Goal: Transaction & Acquisition: Purchase product/service

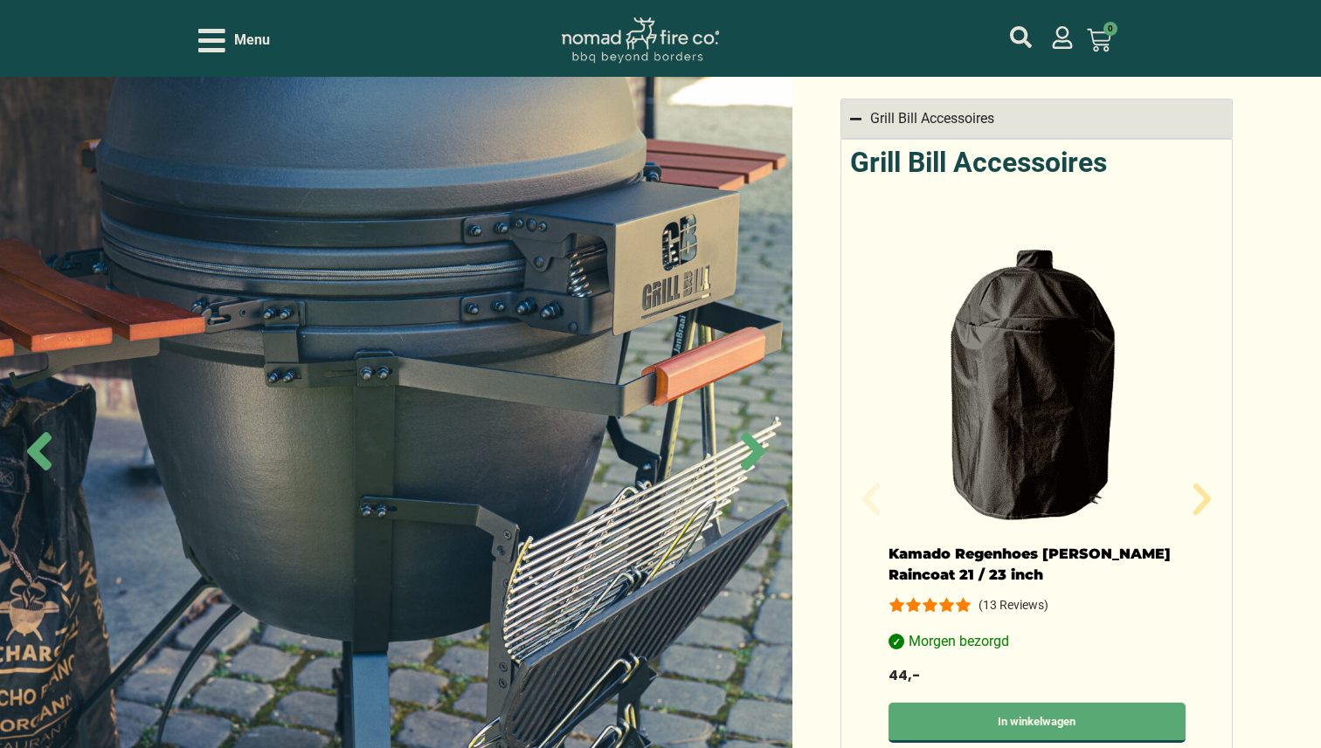
scroll to position [1437, 0]
click at [1202, 483] on icon "Volgende slide" at bounding box center [1201, 498] width 17 height 31
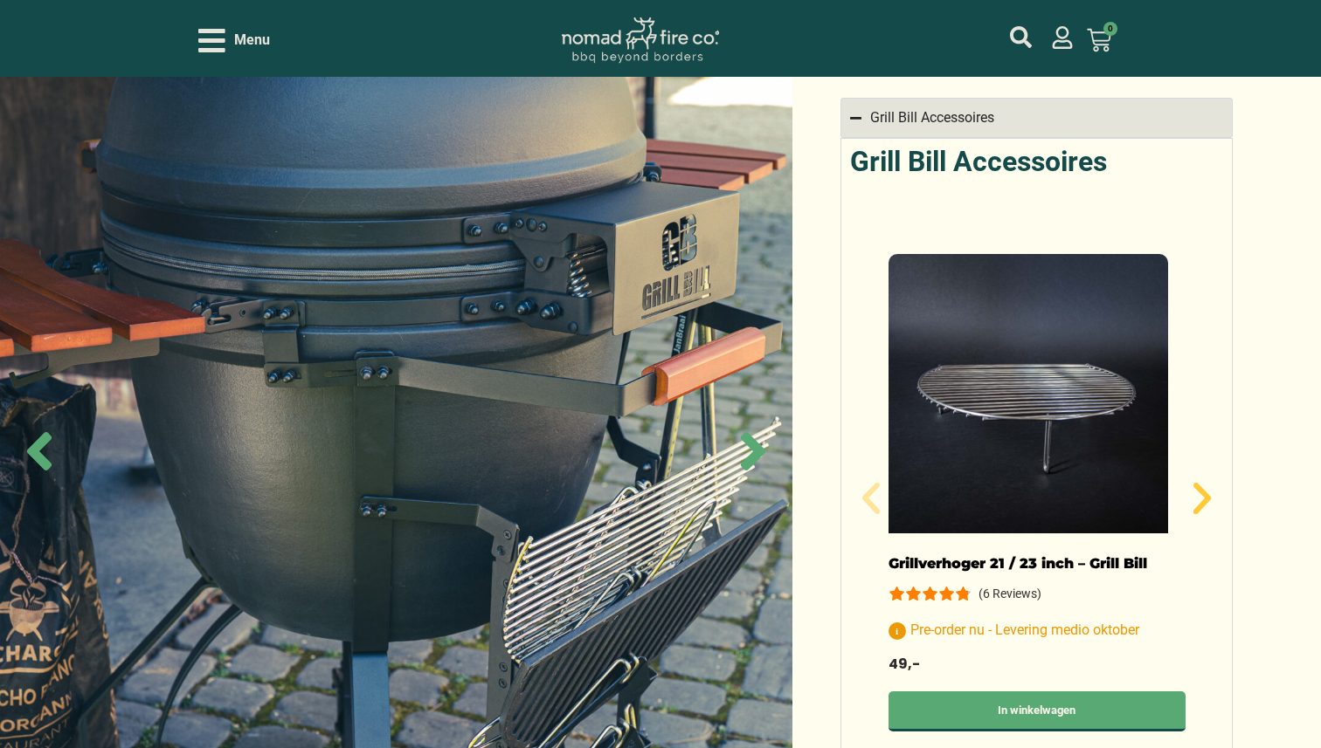
click at [1202, 483] on icon "Volgende slide" at bounding box center [1201, 498] width 17 height 31
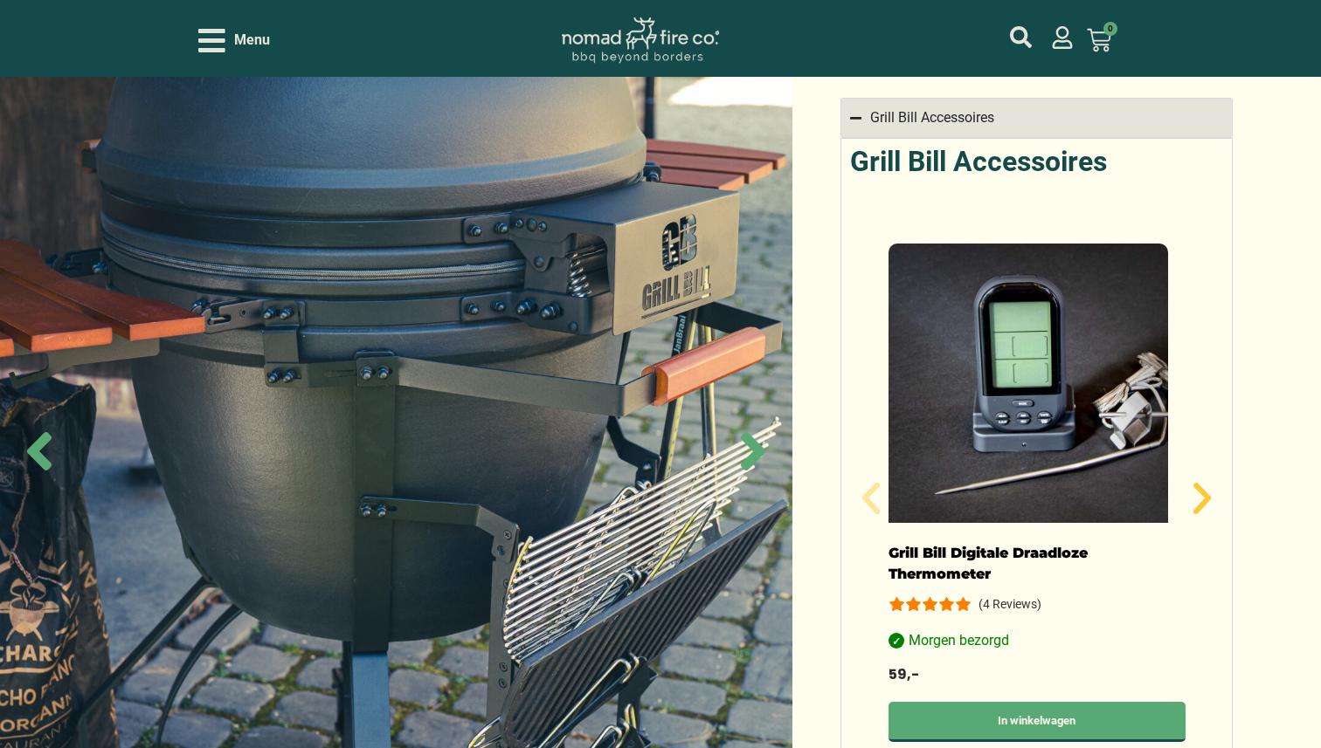
click at [1202, 483] on icon "Volgende slide" at bounding box center [1201, 498] width 17 height 31
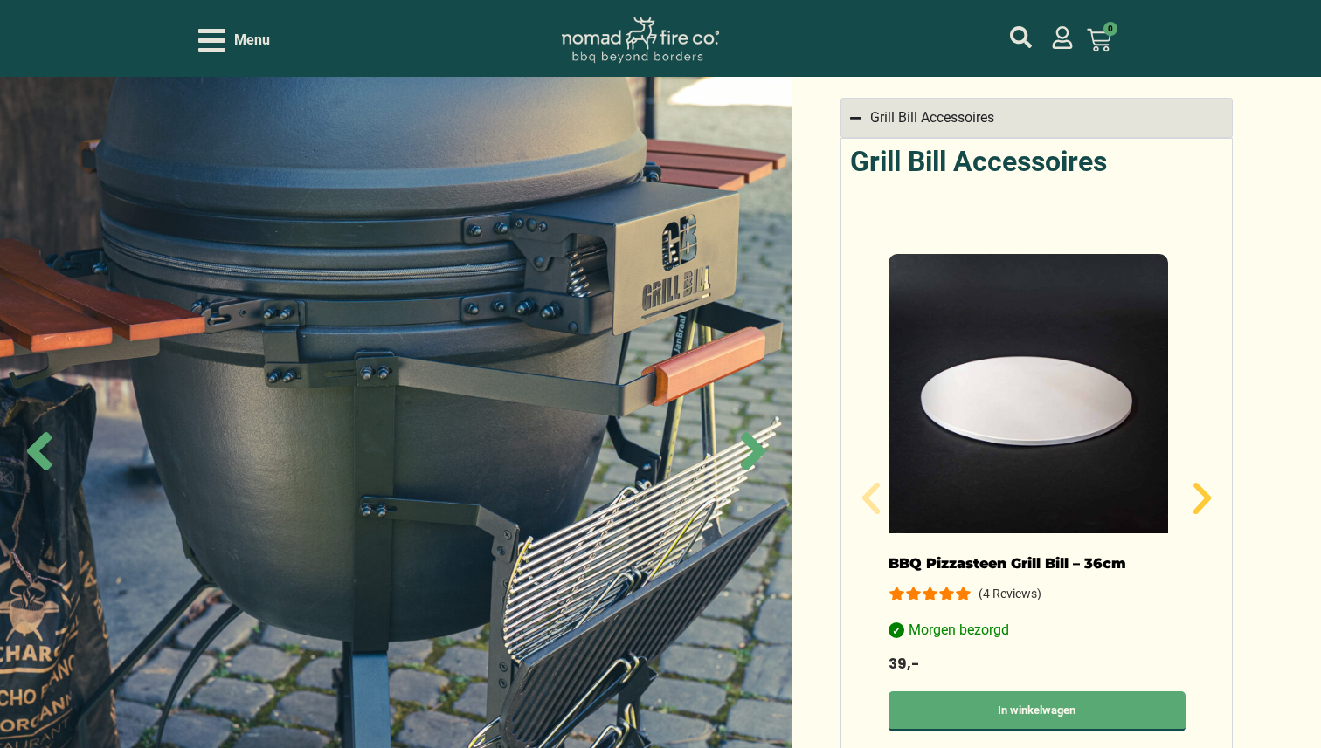
click at [1202, 483] on icon "Volgende slide" at bounding box center [1201, 498] width 17 height 31
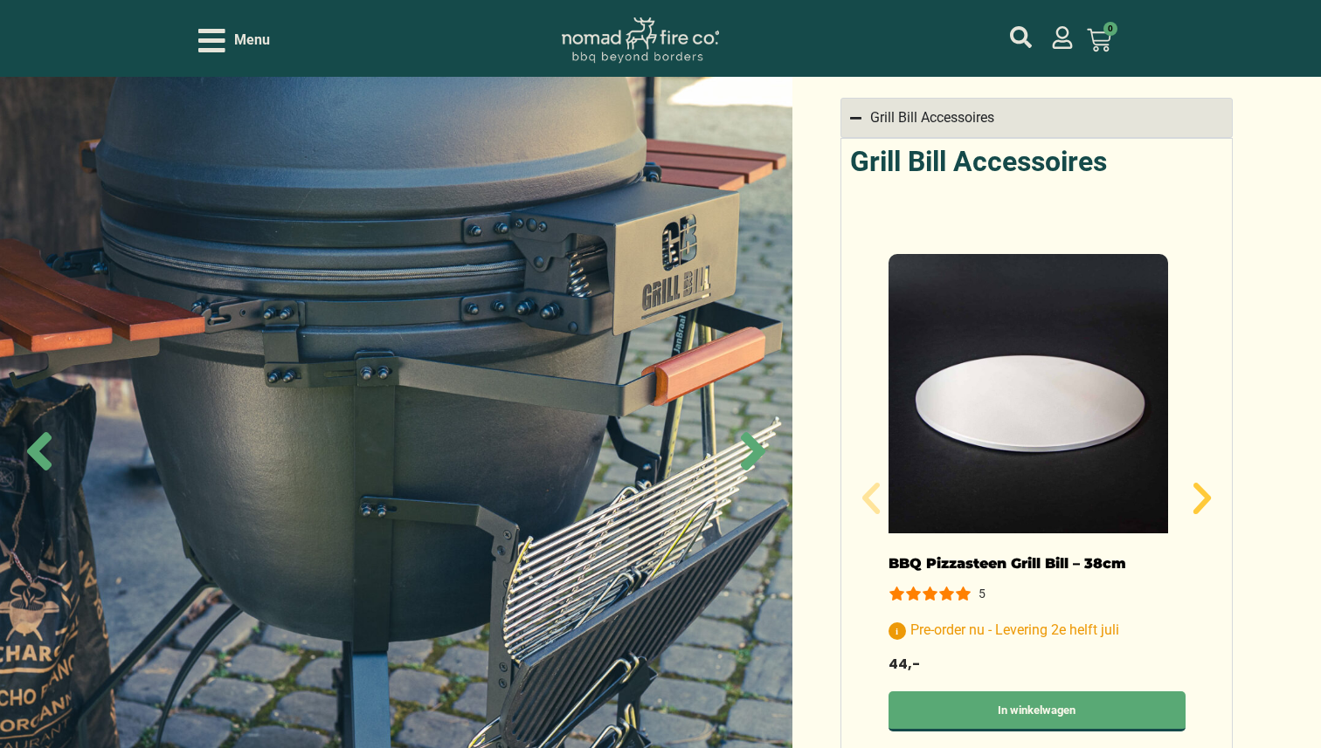
click at [1202, 483] on icon "Volgende slide" at bounding box center [1201, 498] width 17 height 31
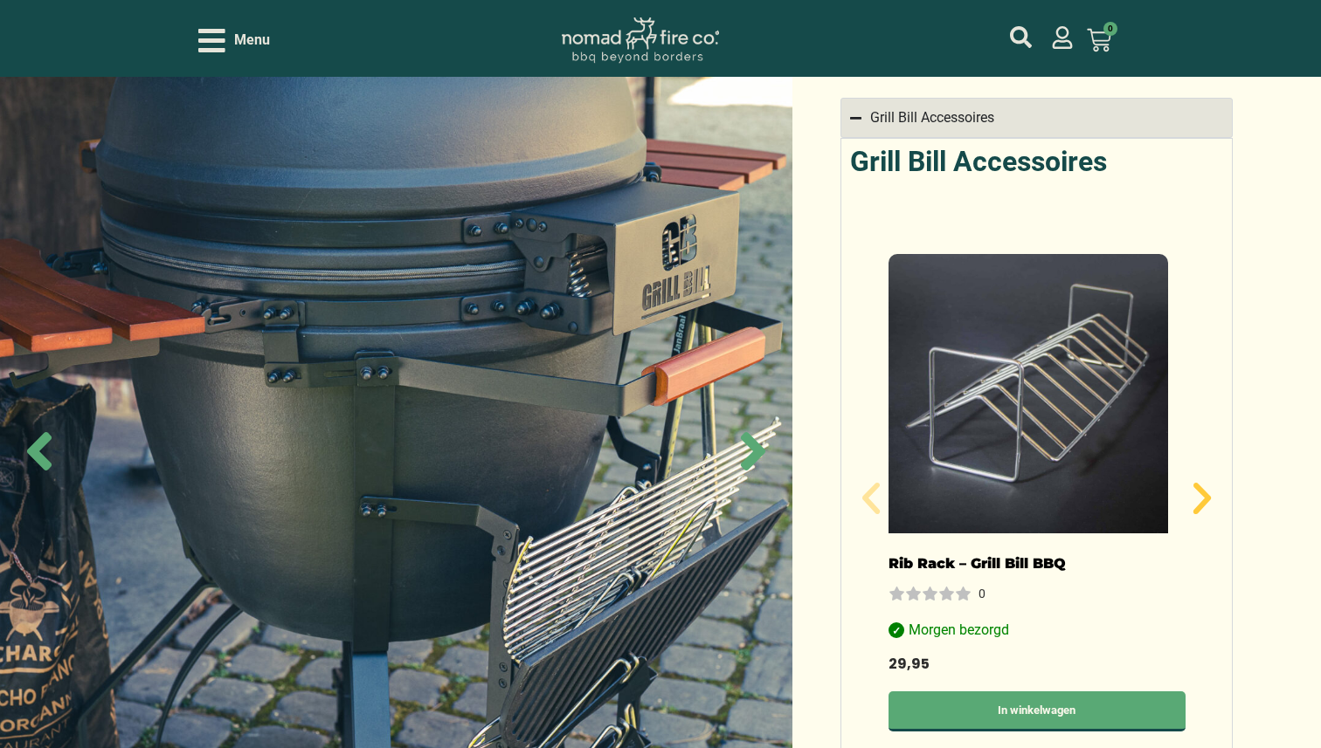
click at [1202, 483] on icon "Volgende slide" at bounding box center [1201, 498] width 17 height 31
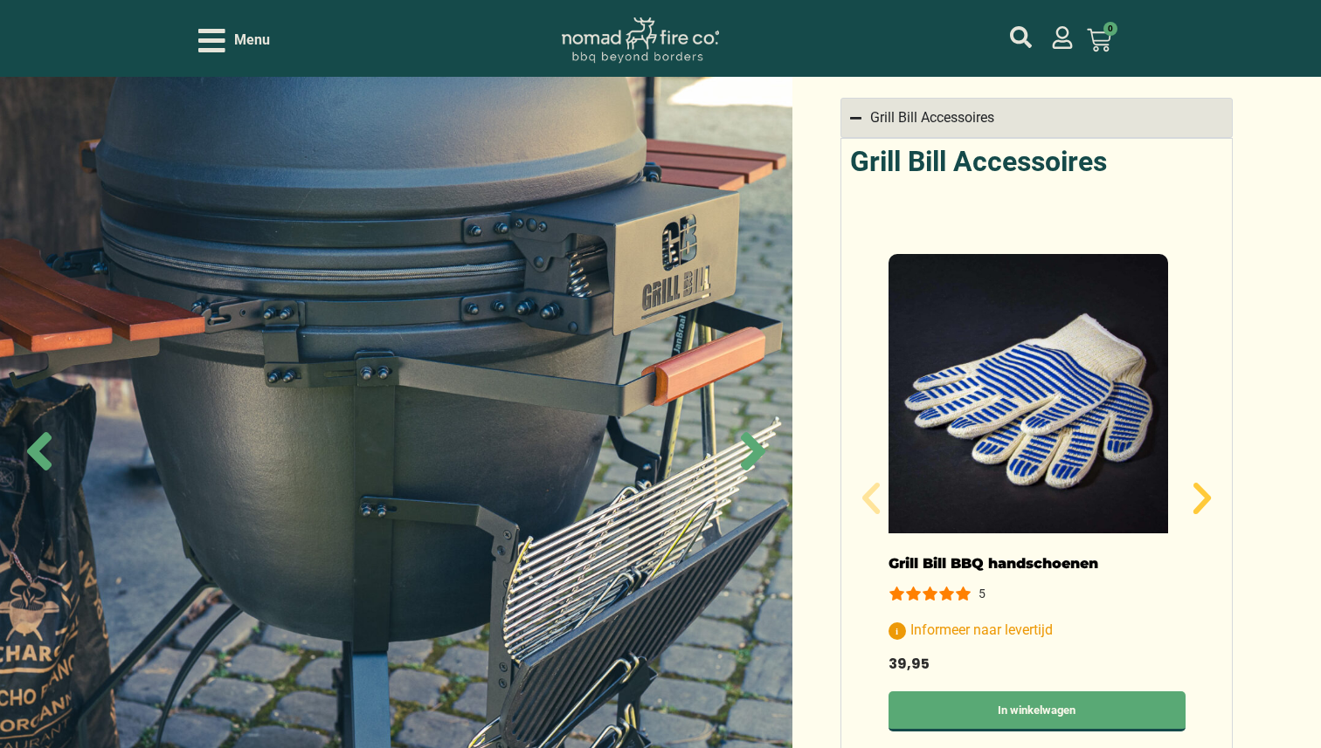
click at [1202, 483] on icon "Volgende slide" at bounding box center [1201, 498] width 17 height 31
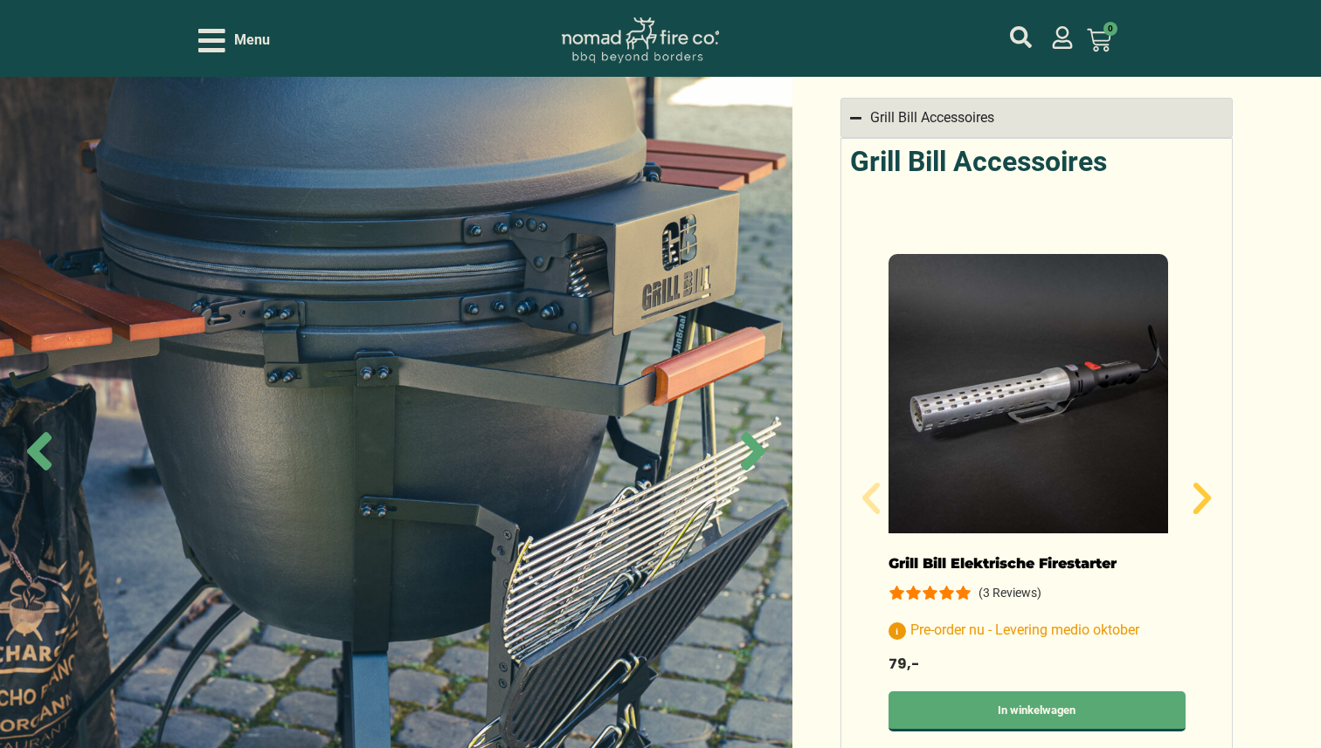
click at [1202, 483] on icon "Volgende slide" at bounding box center [1201, 498] width 17 height 31
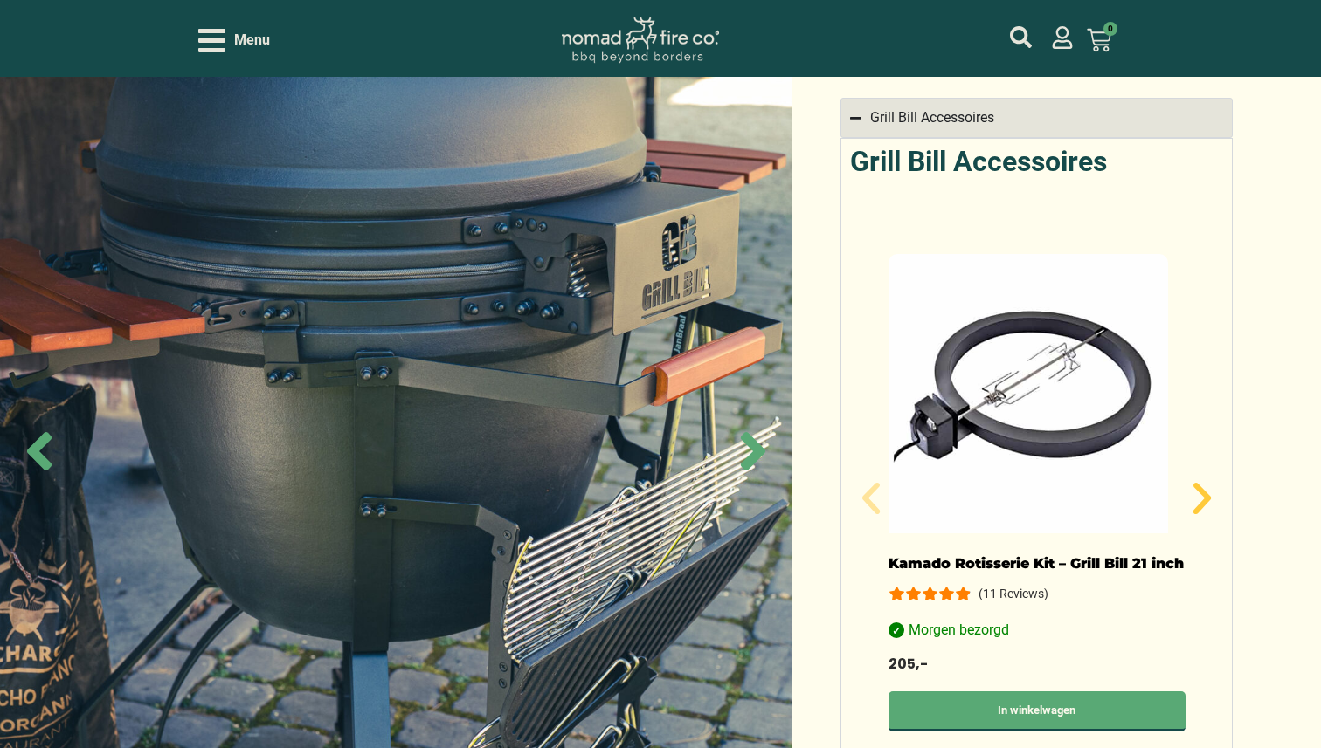
click at [1202, 483] on icon "Volgende slide" at bounding box center [1201, 498] width 17 height 31
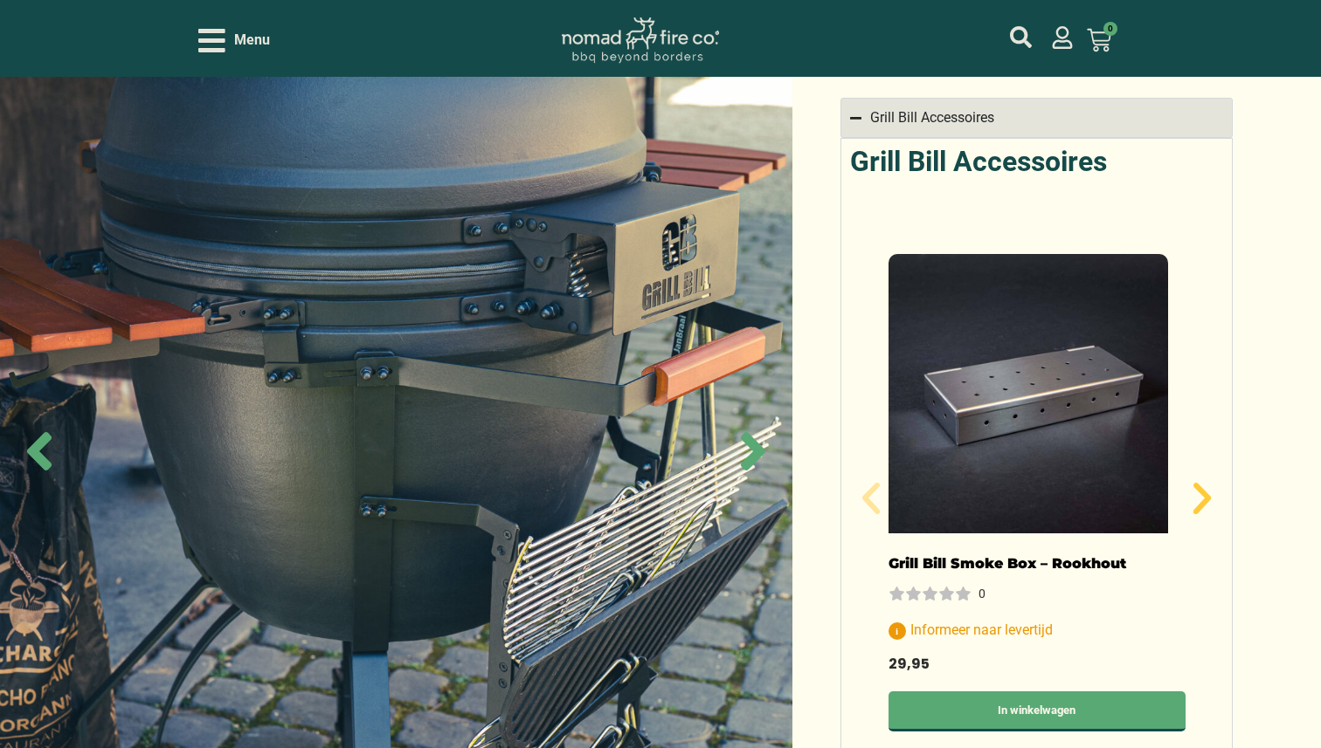
click at [1202, 483] on icon "Volgende slide" at bounding box center [1201, 498] width 17 height 31
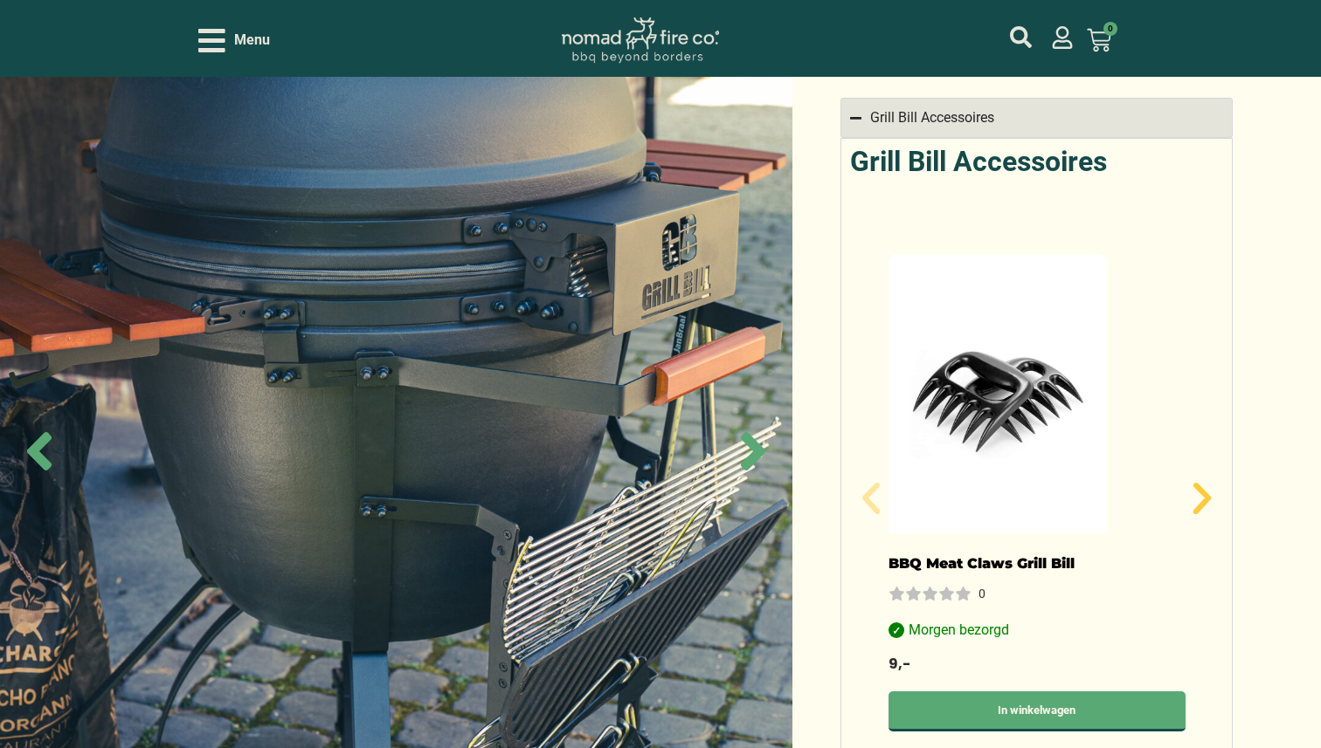
click at [1202, 483] on icon "Volgende slide" at bounding box center [1201, 498] width 17 height 31
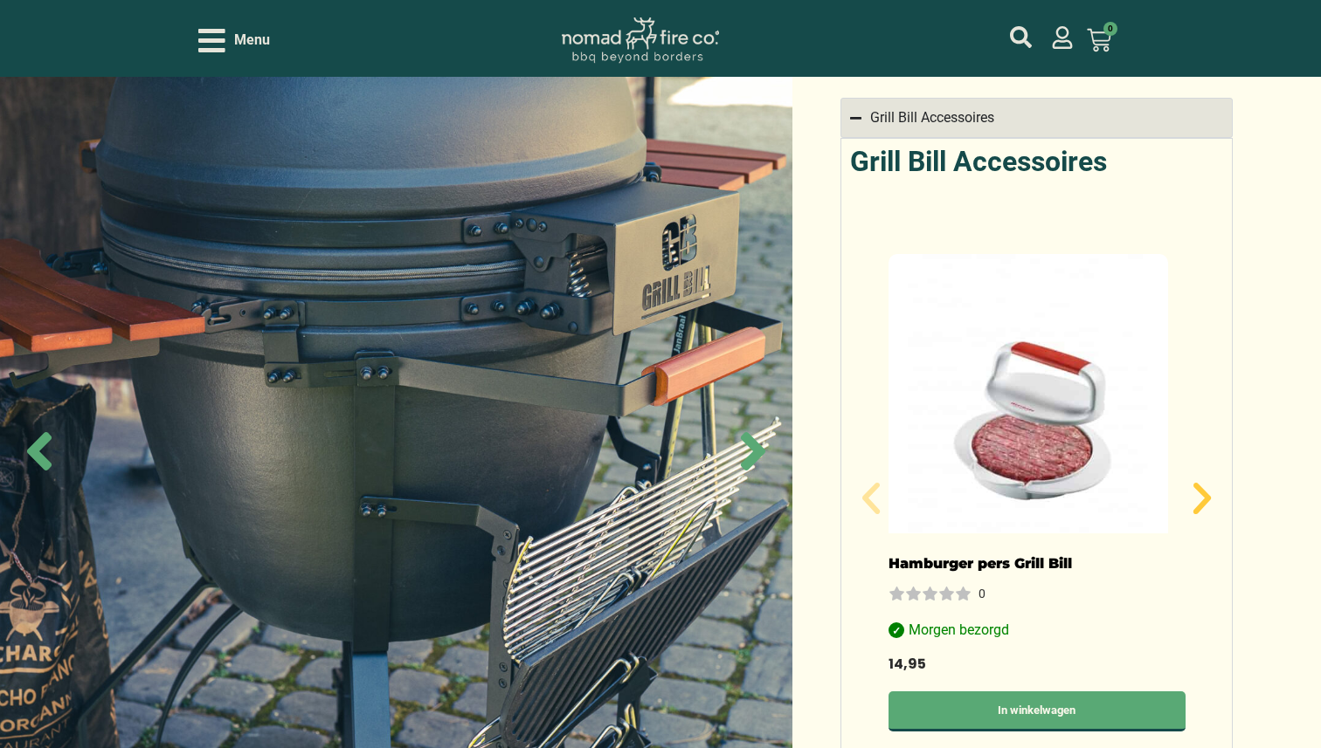
click at [1202, 483] on icon "Volgende slide" at bounding box center [1201, 498] width 17 height 31
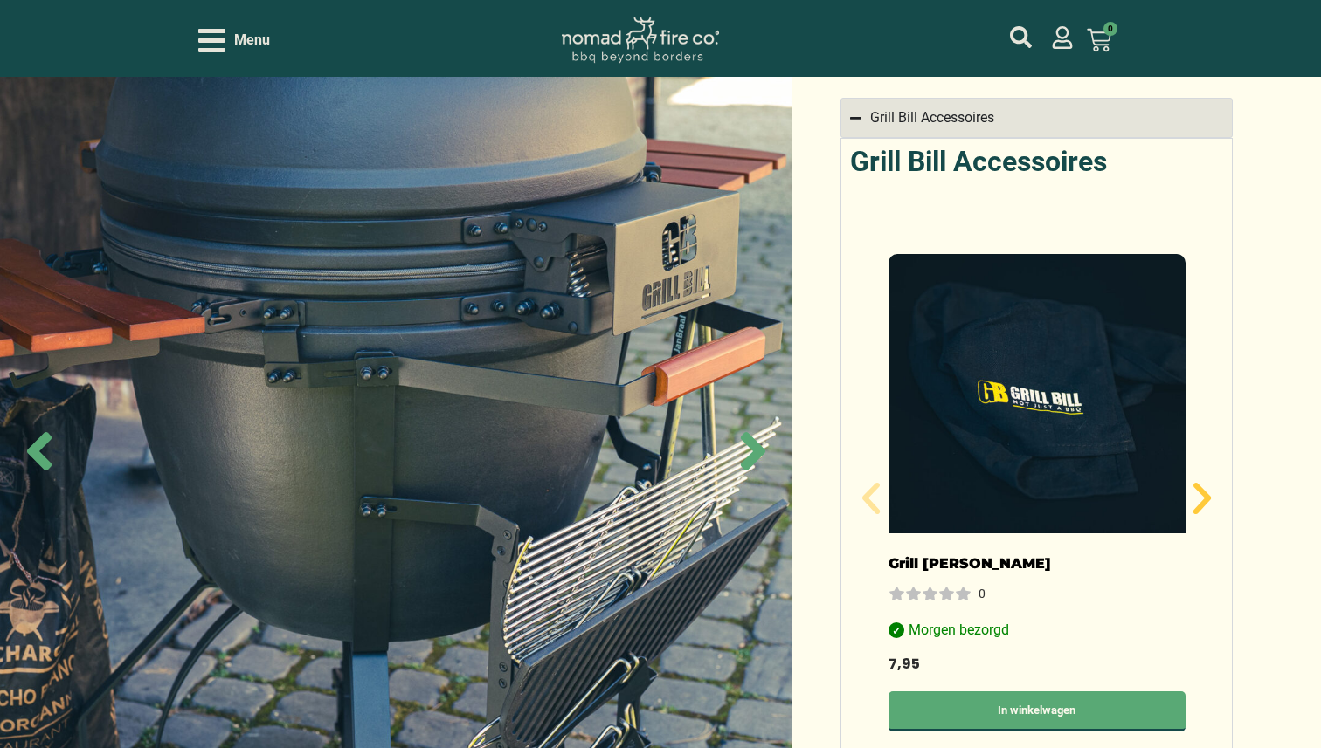
click at [1202, 483] on icon "Volgende slide" at bounding box center [1201, 498] width 17 height 31
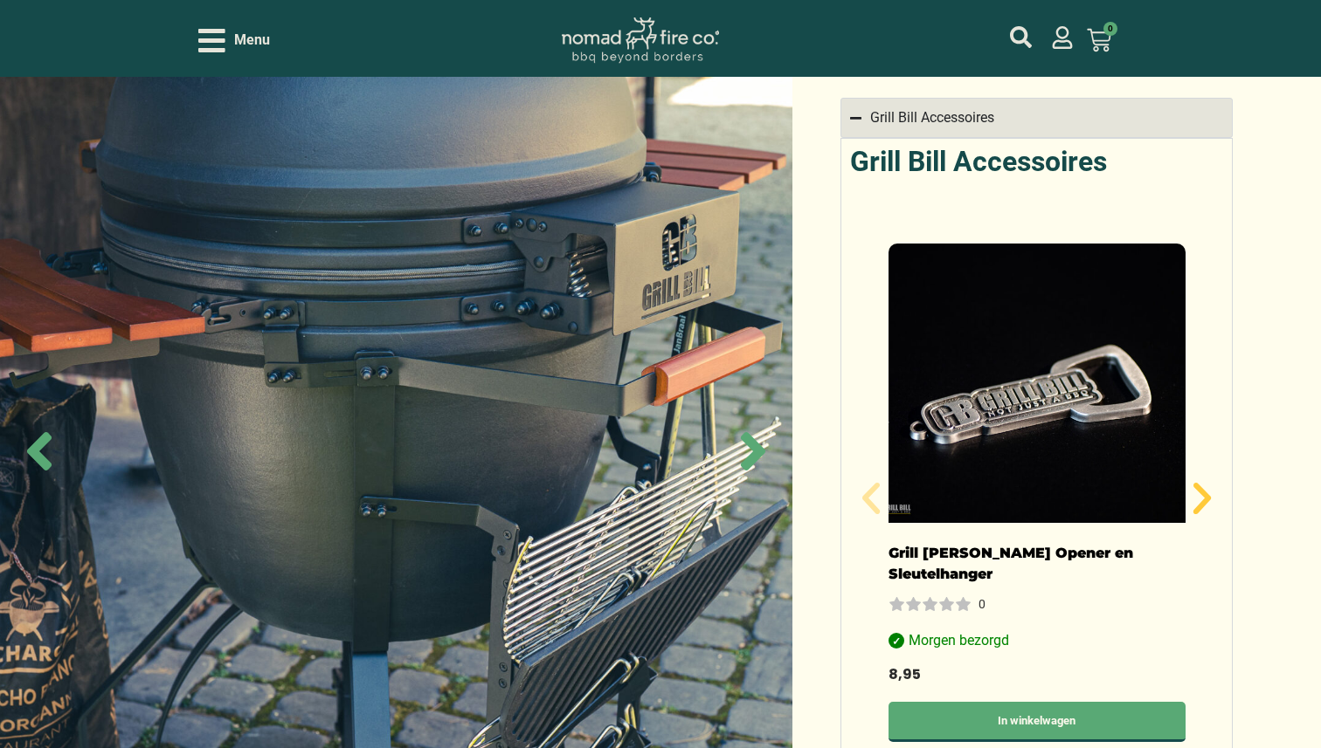
click at [1202, 483] on icon "Volgende slide" at bounding box center [1201, 498] width 17 height 31
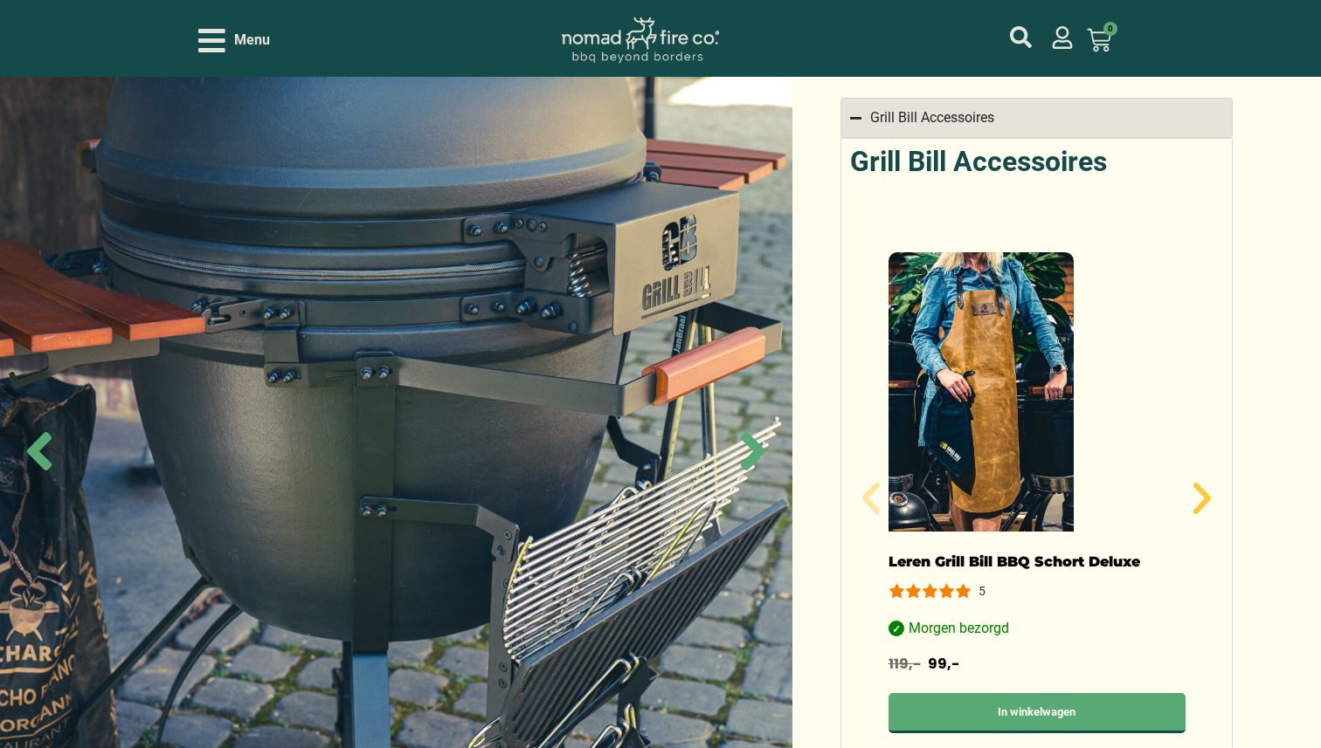
click at [1202, 483] on icon "Volgende slide" at bounding box center [1201, 498] width 17 height 31
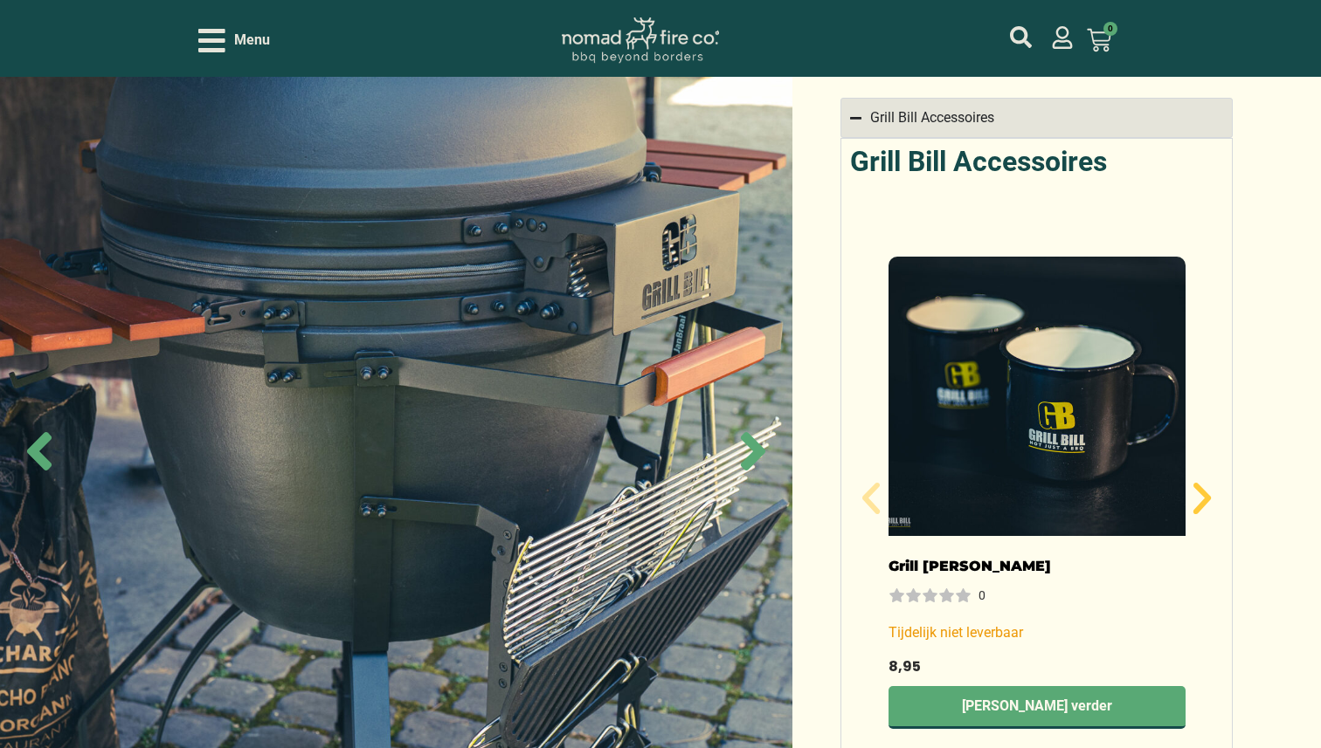
click at [1202, 483] on icon "Volgende slide" at bounding box center [1201, 498] width 17 height 31
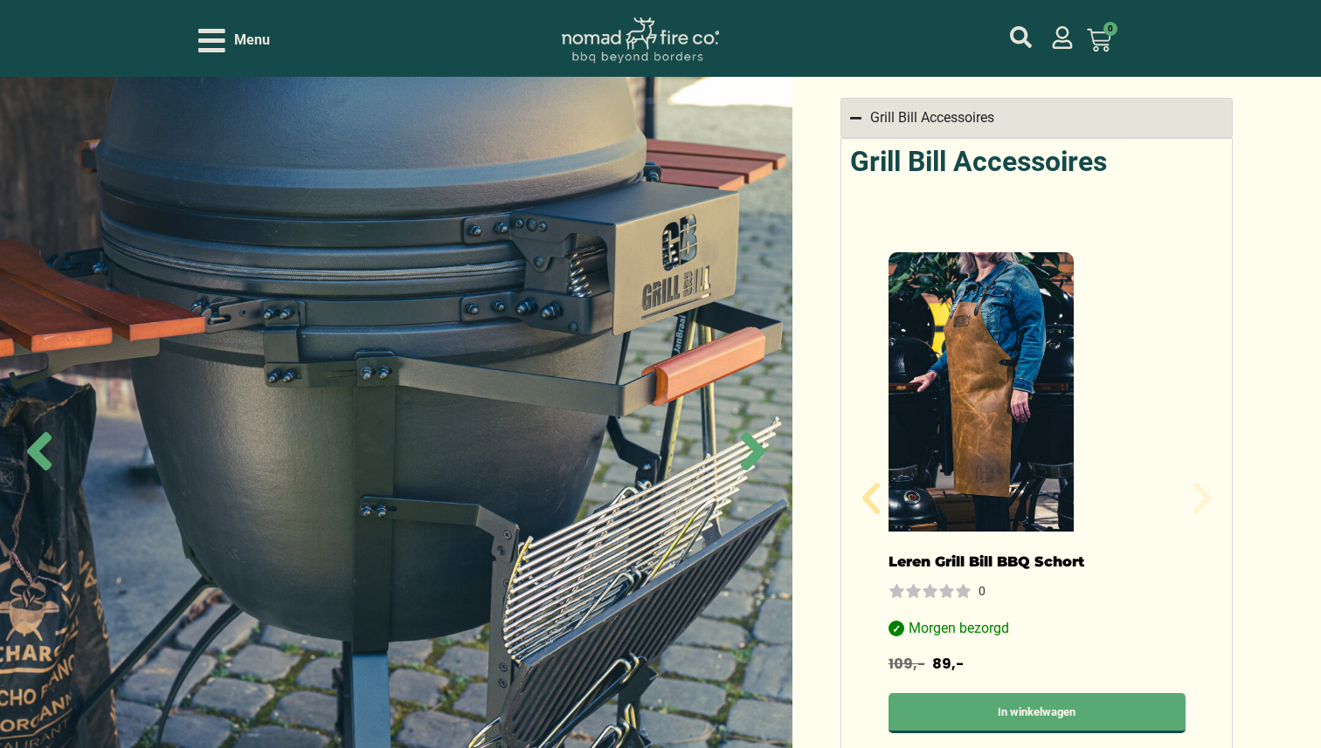
click at [981, 414] on img "17 / 17" at bounding box center [981, 391] width 186 height 279
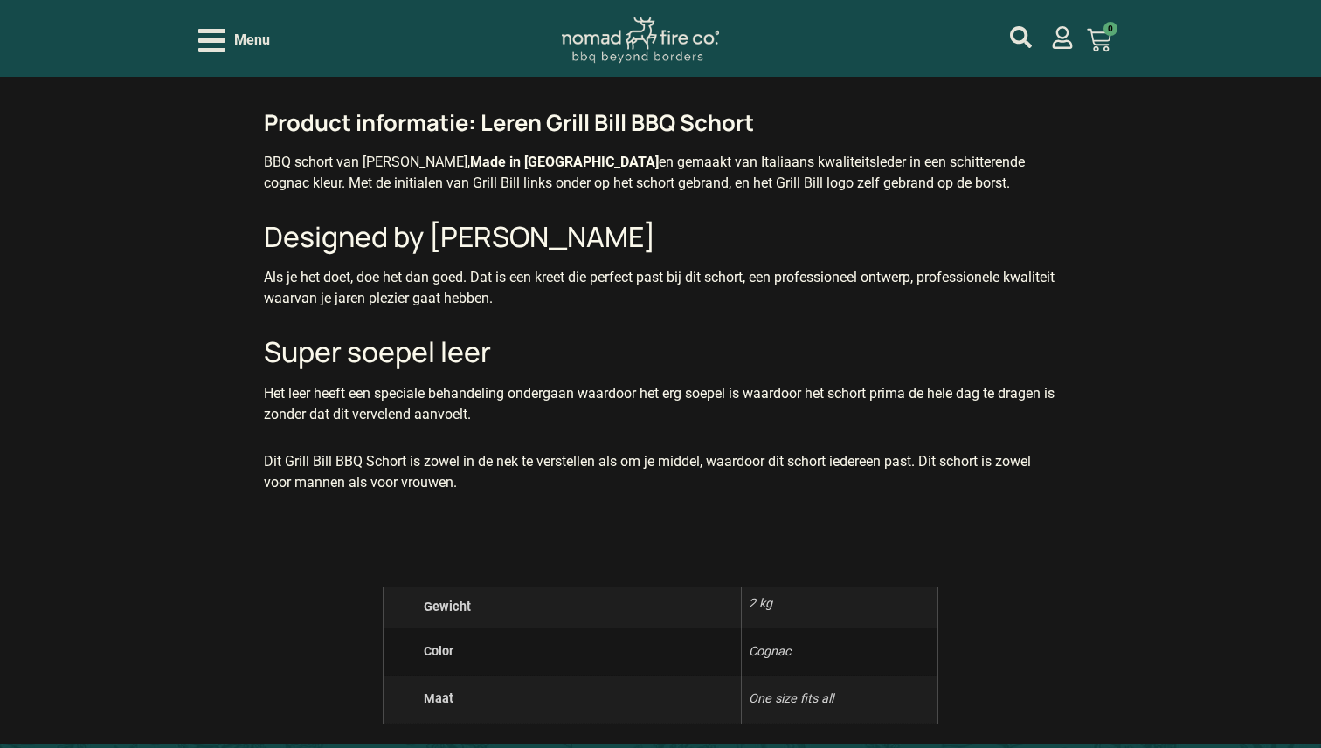
scroll to position [1326, 0]
